Goal: Transaction & Acquisition: Purchase product/service

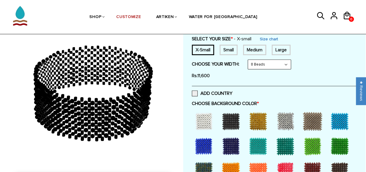
scroll to position [101, 0]
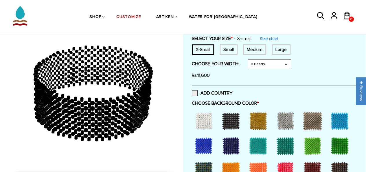
click at [209, 119] on div at bounding box center [203, 120] width 23 height 23
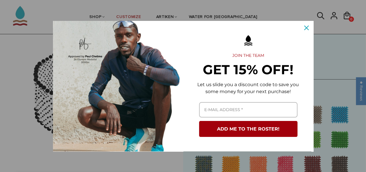
scroll to position [108, 0]
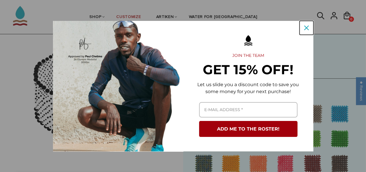
click at [307, 29] on icon "close icon" at bounding box center [306, 27] width 5 height 5
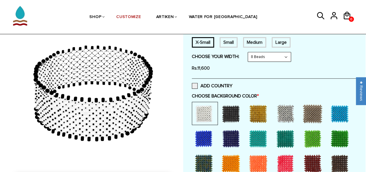
click at [228, 109] on div at bounding box center [230, 113] width 23 height 23
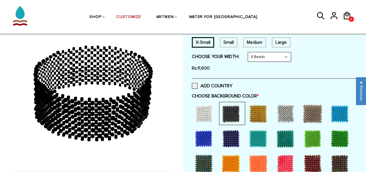
click at [252, 111] on div at bounding box center [258, 113] width 23 height 23
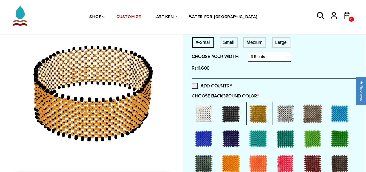
click at [283, 116] on div at bounding box center [285, 113] width 23 height 23
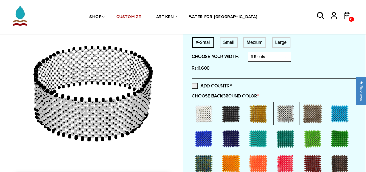
click at [305, 118] on div at bounding box center [312, 113] width 23 height 23
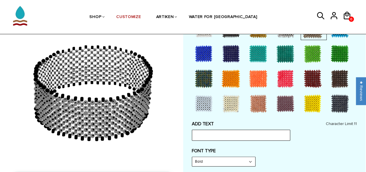
scroll to position [194, 0]
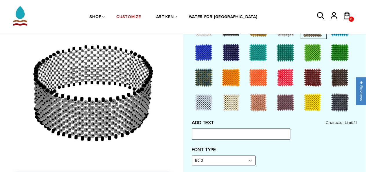
click at [264, 132] on input "text" at bounding box center [241, 133] width 98 height 11
type input "sjda"
type input "hello"
click at [289, 116] on div "Customize Your Own CHOOSE TYPE OF BRACELET * Traditional Adjustable Traditional…" at bounding box center [274, 172] width 165 height 589
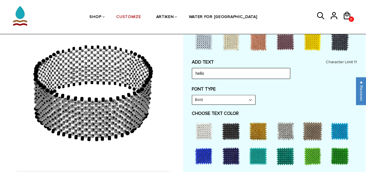
scroll to position [258, 0]
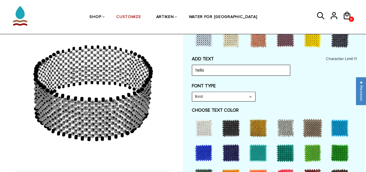
click at [225, 96] on select "Bold" at bounding box center [223, 96] width 63 height 9
click at [230, 92] on select "Bold" at bounding box center [223, 96] width 63 height 9
click at [239, 130] on div at bounding box center [230, 127] width 23 height 23
click at [248, 128] on div at bounding box center [258, 127] width 23 height 23
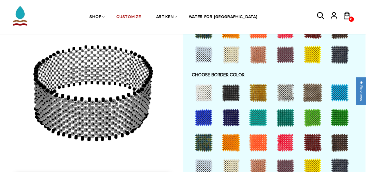
scroll to position [404, 0]
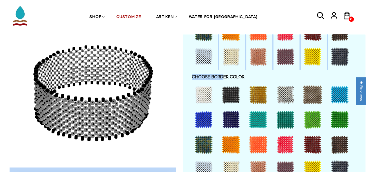
drag, startPoint x: 116, startPoint y: 87, endPoint x: 127, endPoint y: 76, distance: 15.4
drag, startPoint x: 122, startPoint y: 80, endPoint x: 190, endPoint y: 83, distance: 68.4
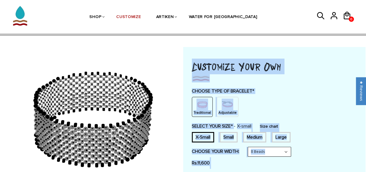
scroll to position [0, 0]
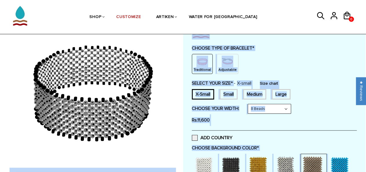
click at [301, 71] on div "Traditional Adjustable" at bounding box center [274, 64] width 165 height 20
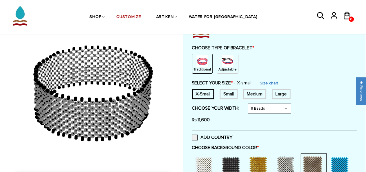
click at [302, 101] on form "Traditional / X-Small / 8 Beads Traditional / X-Small / 6 Beads Traditional / X…" at bounding box center [274, 102] width 165 height 45
